Goal: Task Accomplishment & Management: Manage account settings

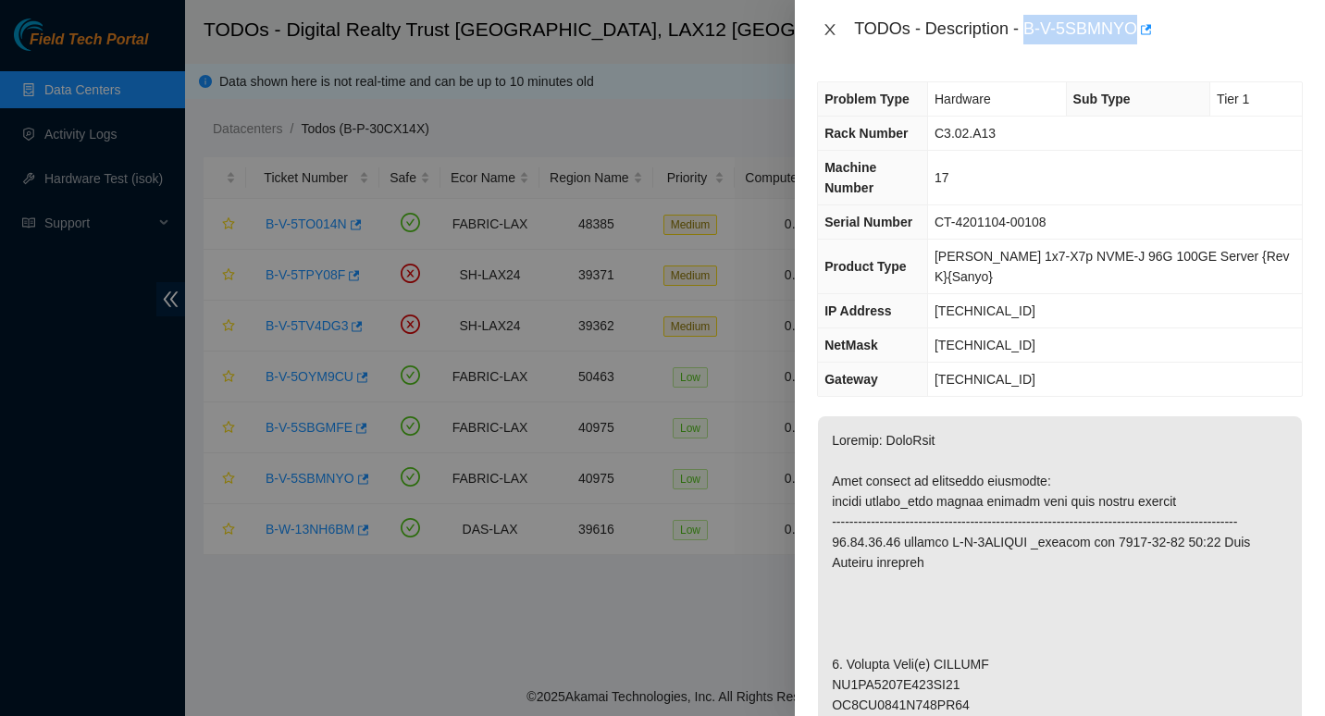
click at [826, 28] on icon "close" at bounding box center [829, 29] width 15 height 15
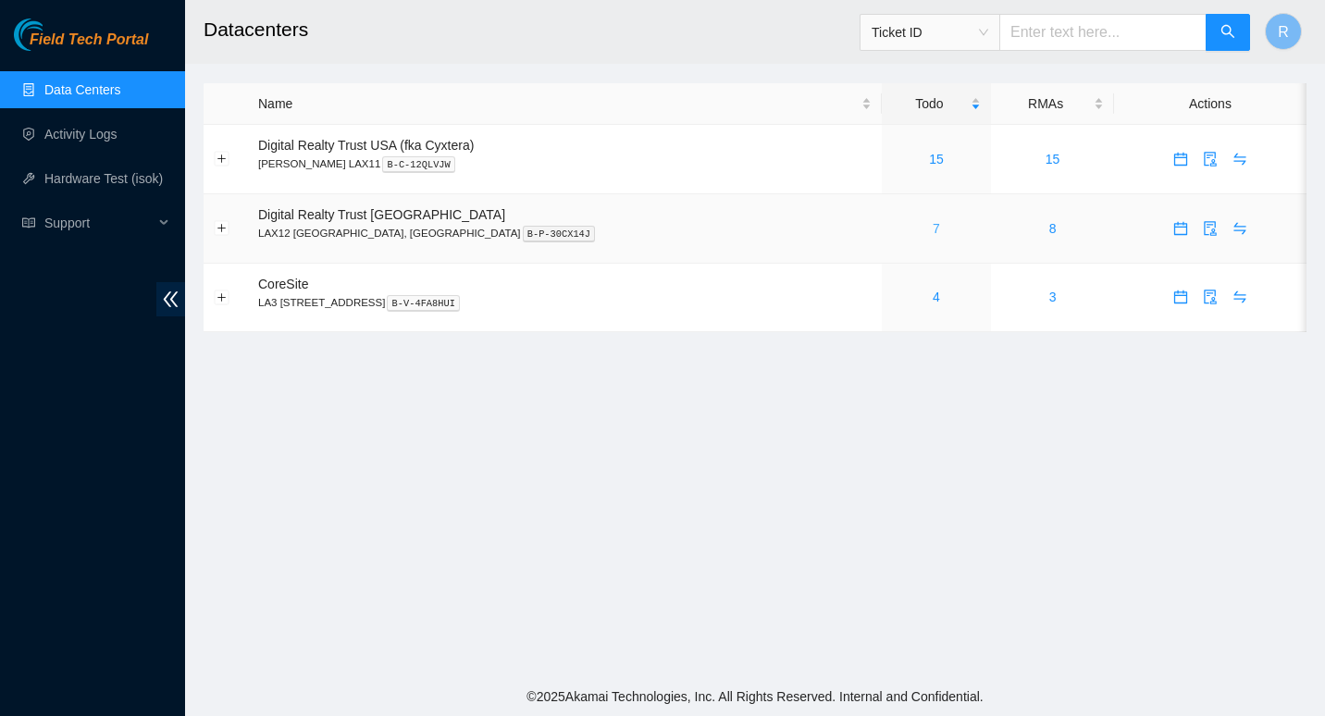
click at [932, 227] on link "7" at bounding box center [935, 228] width 7 height 15
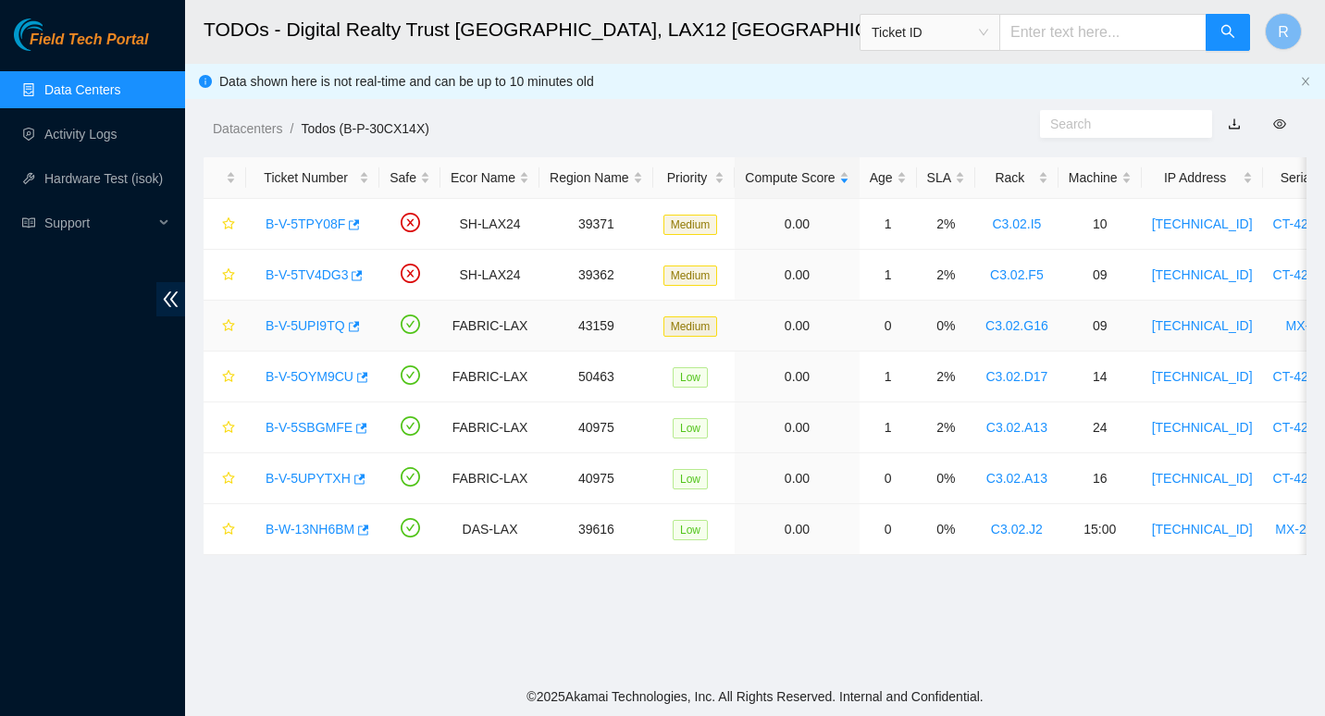
click at [304, 321] on link "B-V-5UPI9TQ" at bounding box center [306, 325] width 80 height 15
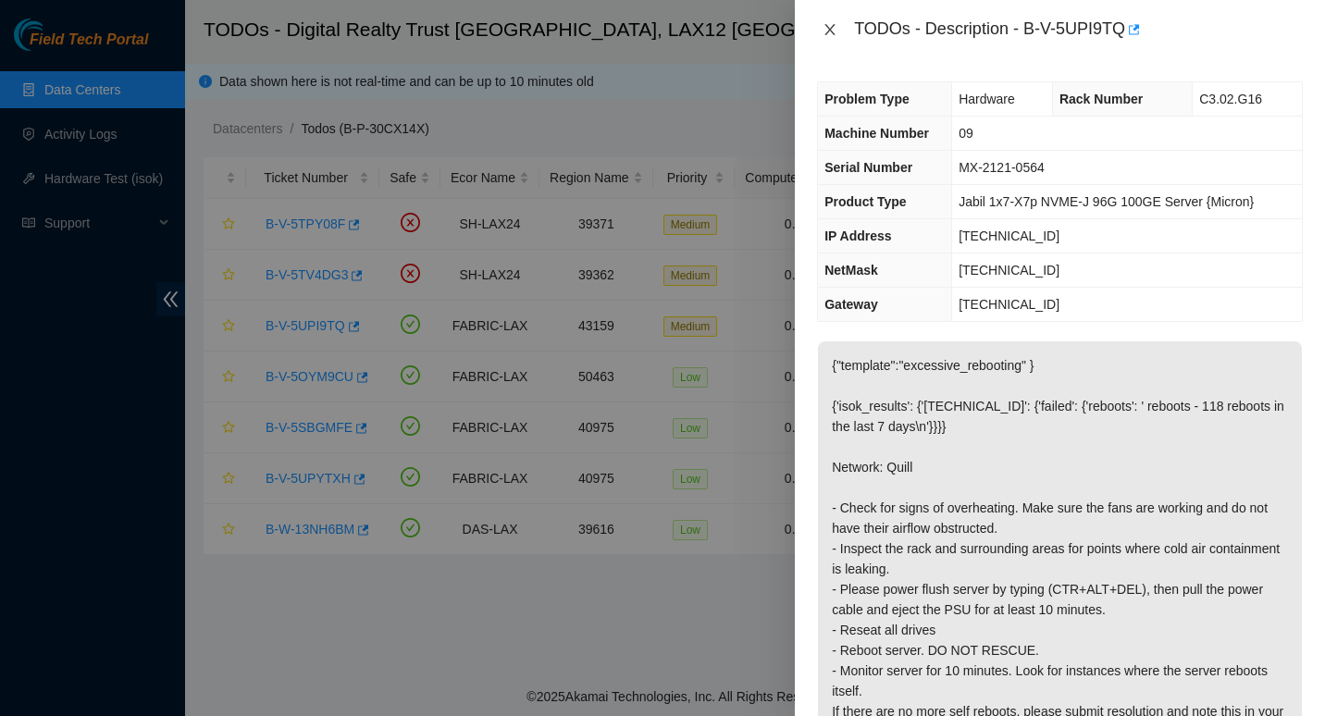
click at [827, 27] on icon "close" at bounding box center [830, 29] width 10 height 11
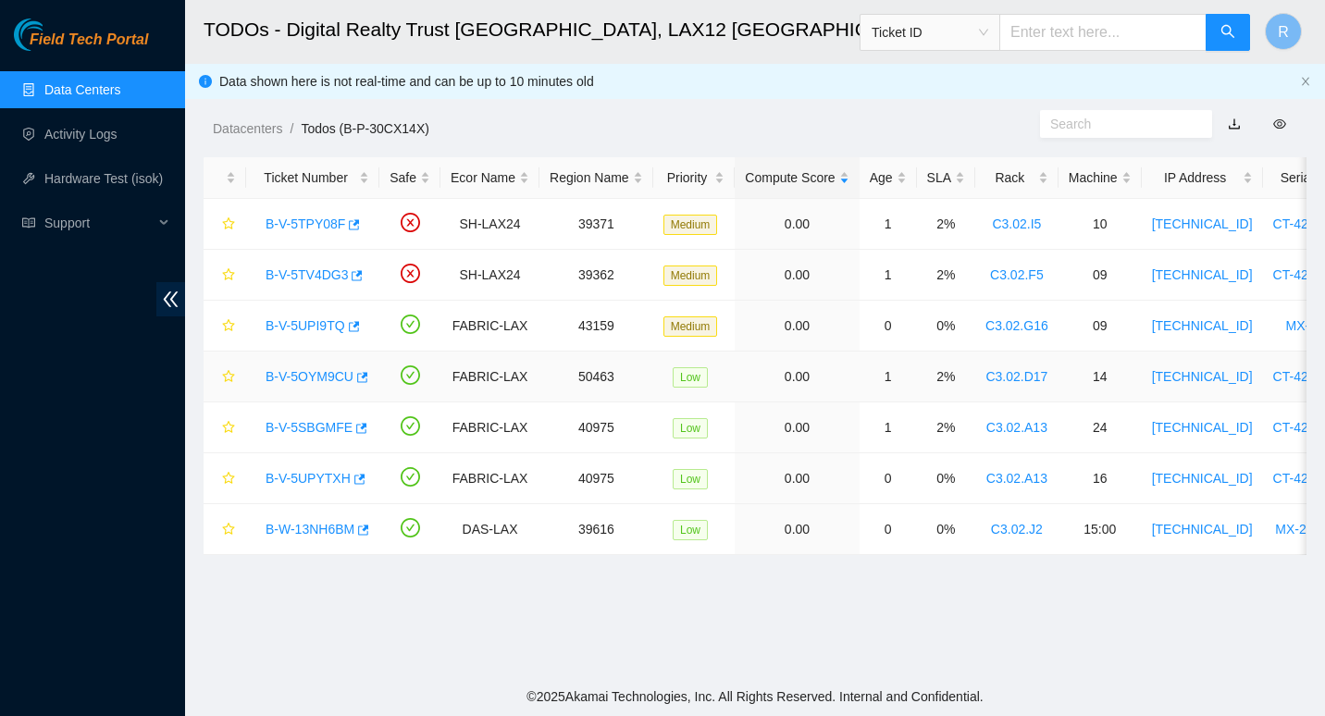
click at [317, 369] on link "B-V-5OYM9CU" at bounding box center [310, 376] width 88 height 15
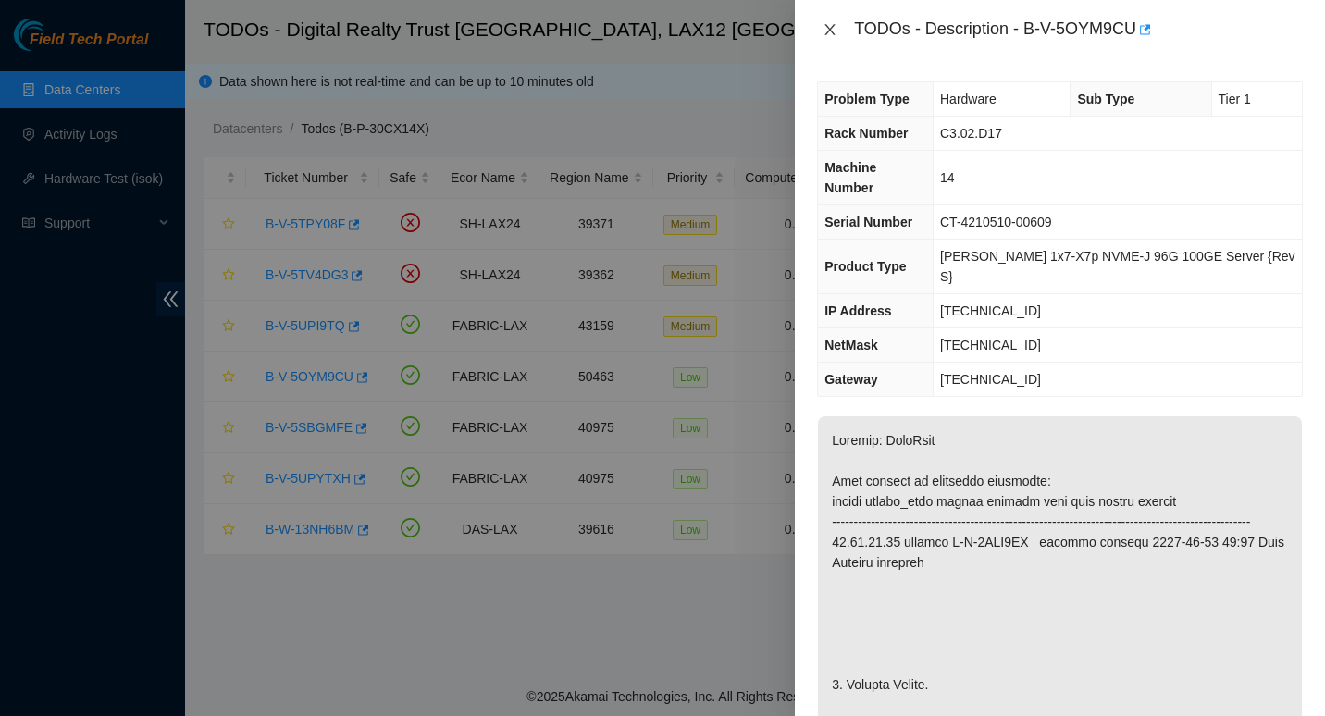
click at [830, 35] on icon "close" at bounding box center [829, 29] width 15 height 15
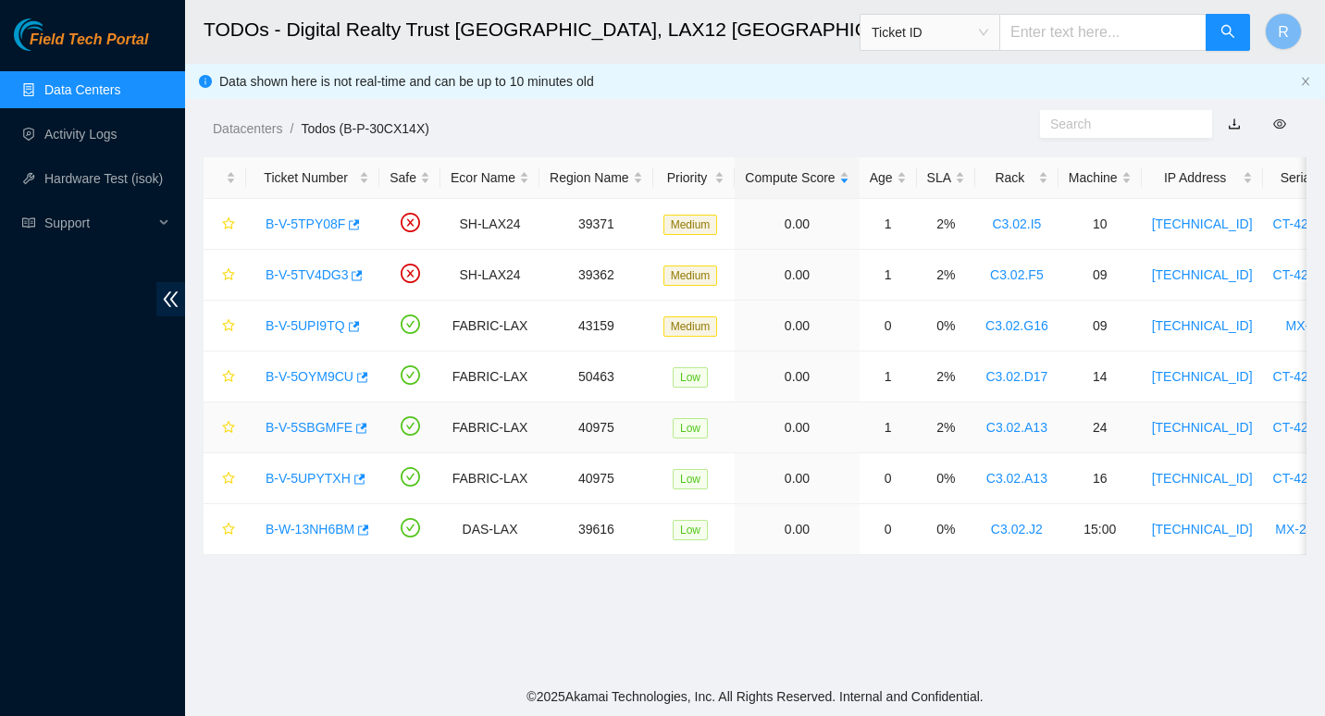
click at [309, 426] on link "B-V-5SBGMFE" at bounding box center [309, 427] width 87 height 15
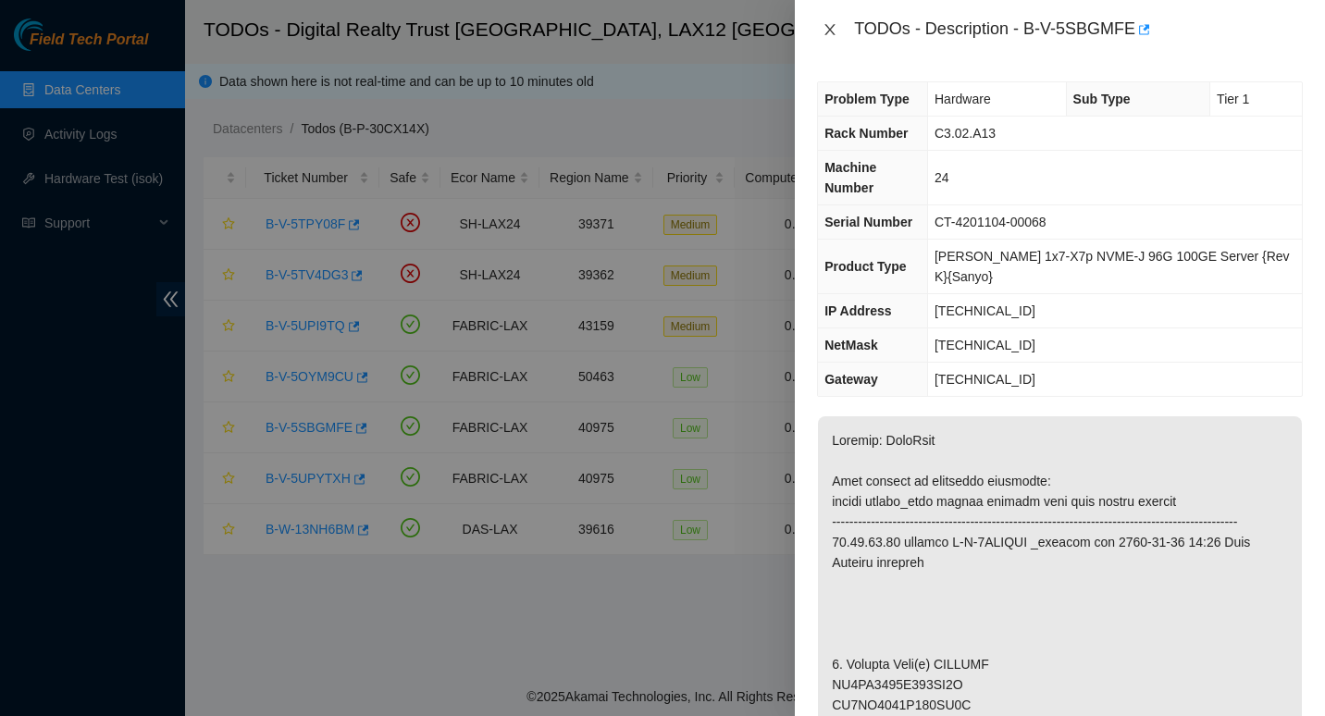
click at [835, 36] on icon "close" at bounding box center [829, 29] width 15 height 15
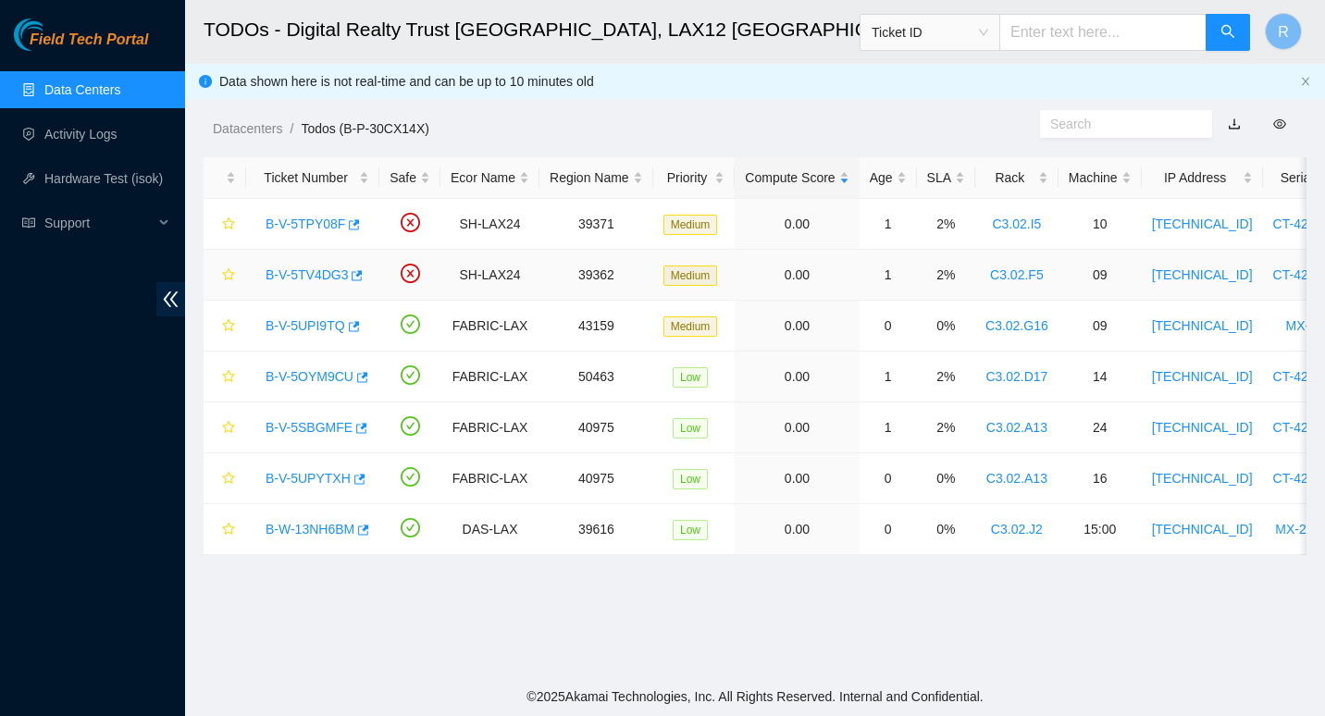
click at [302, 278] on link "B-V-5TV4DG3" at bounding box center [307, 274] width 82 height 15
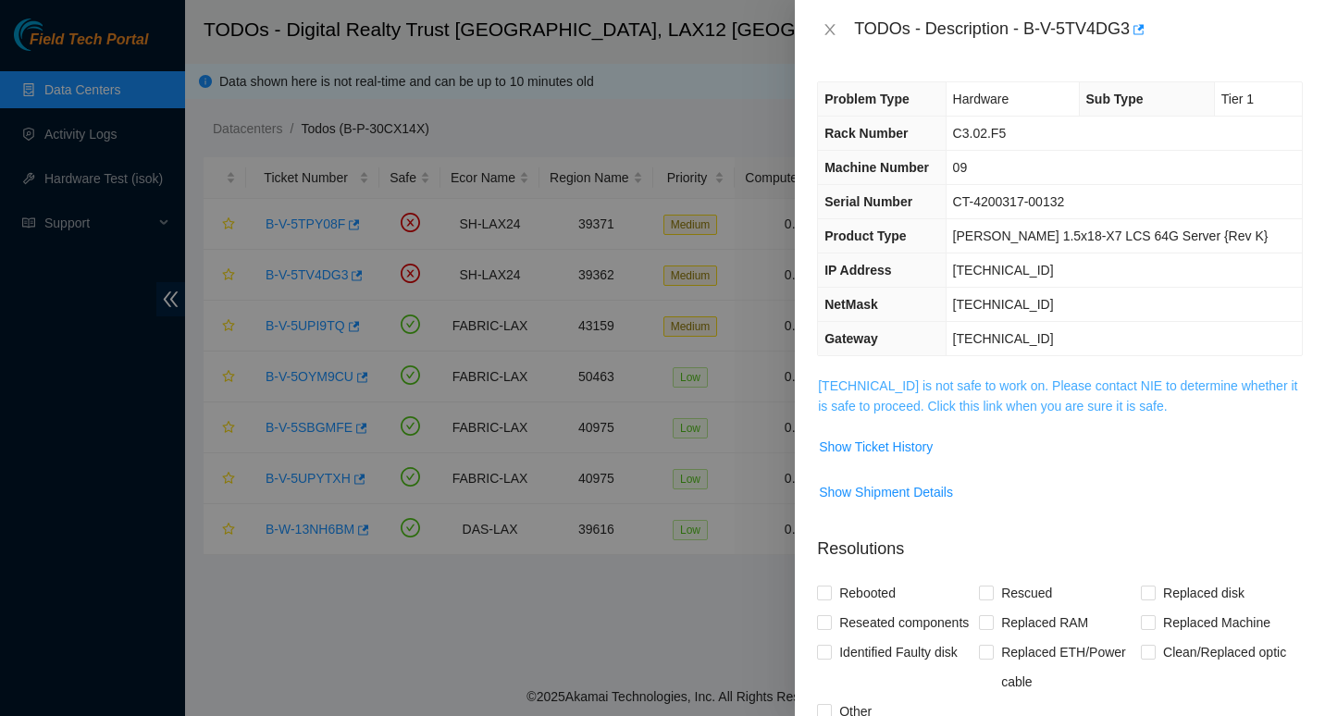
click at [858, 400] on link "184.28.73.140 is not safe to work on. Please contact NIE to determine whether i…" at bounding box center [1057, 395] width 479 height 35
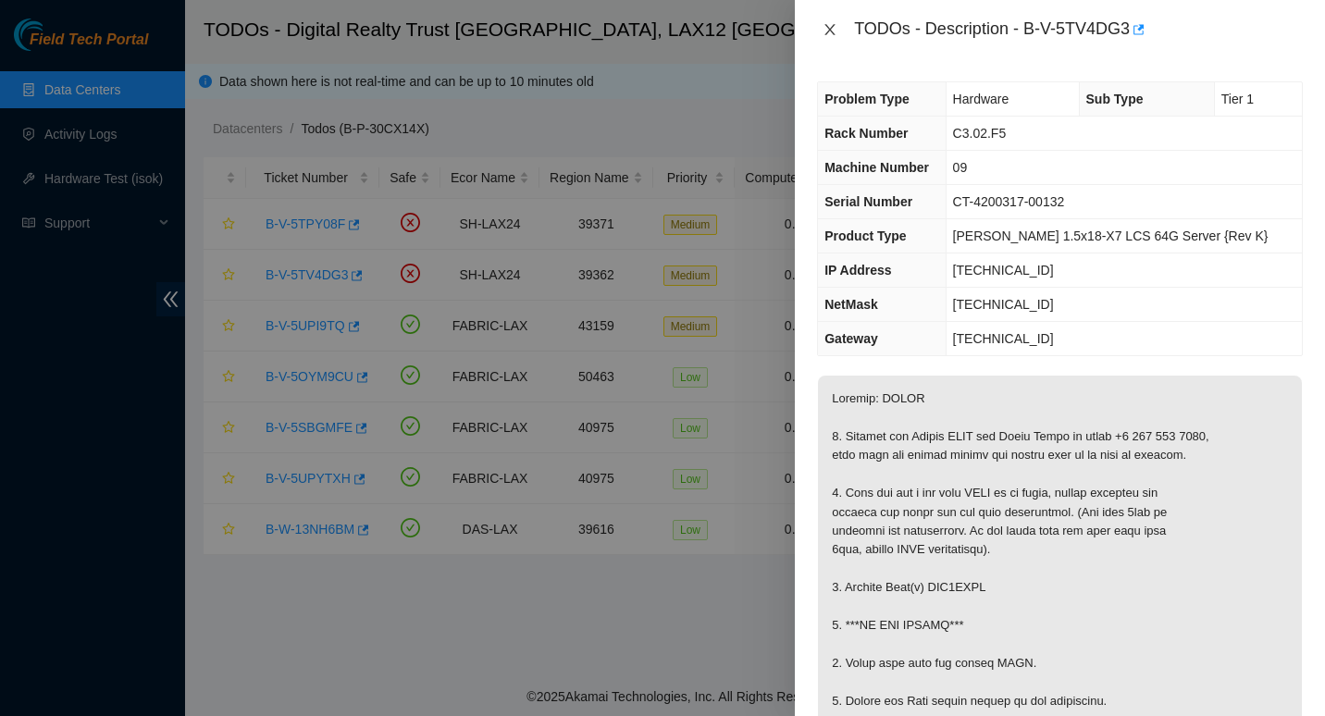
click at [839, 21] on button "Close" at bounding box center [830, 30] width 26 height 18
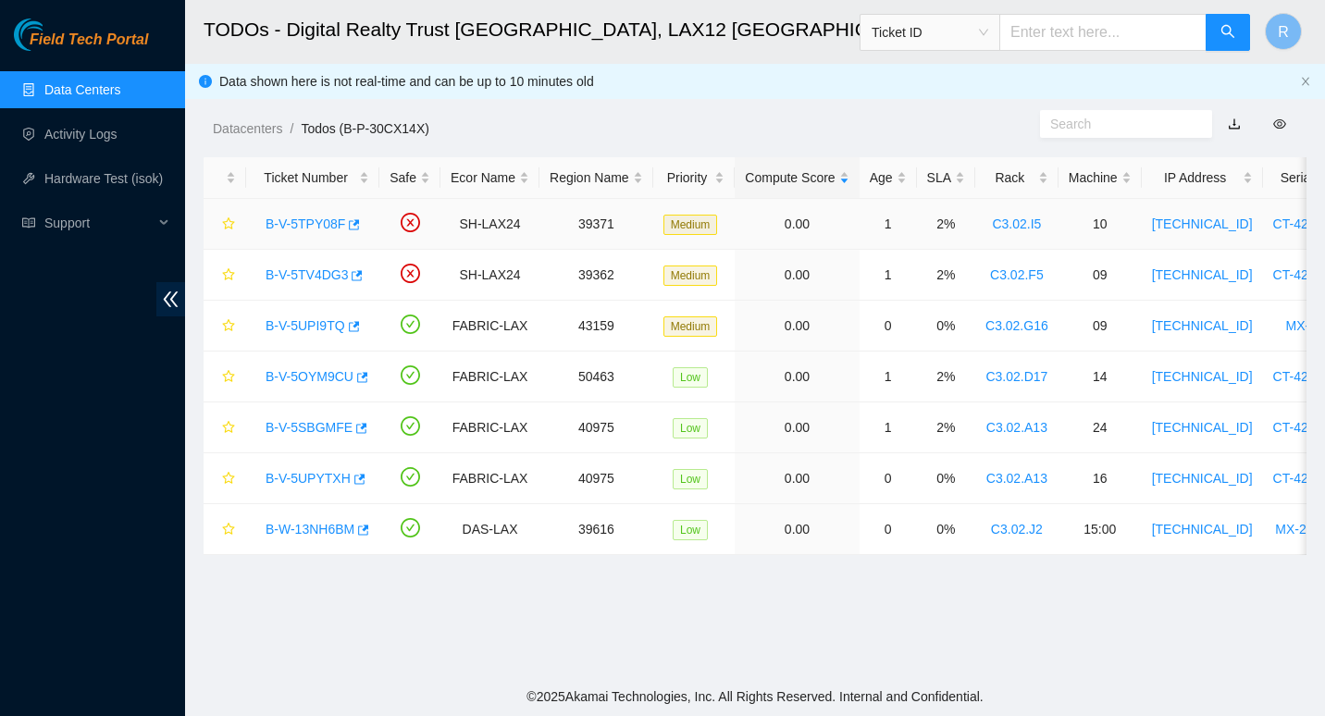
click at [298, 223] on link "B-V-5TPY08F" at bounding box center [306, 223] width 80 height 15
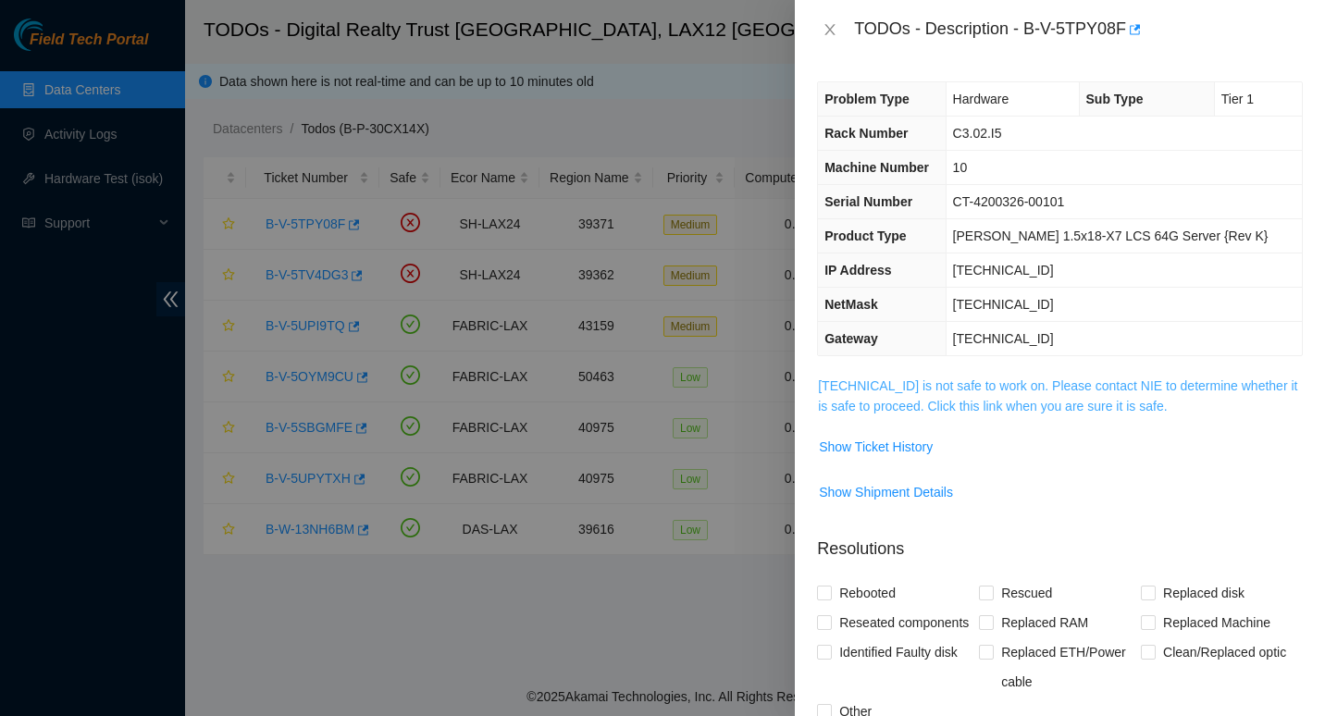
click at [906, 389] on link "184.27.47.141 is not safe to work on. Please contact NIE to determine whether i…" at bounding box center [1057, 395] width 479 height 35
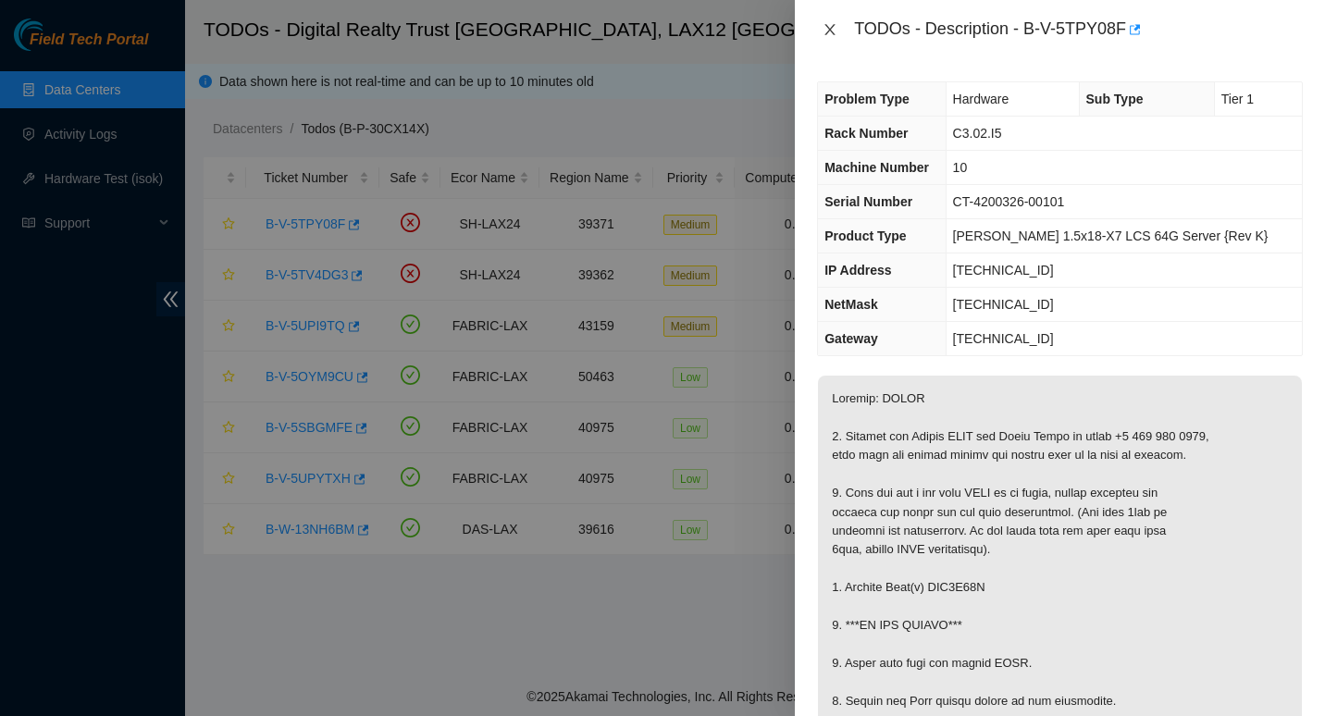
click at [828, 34] on icon "close" at bounding box center [829, 29] width 15 height 15
